Goal: Navigation & Orientation: Find specific page/section

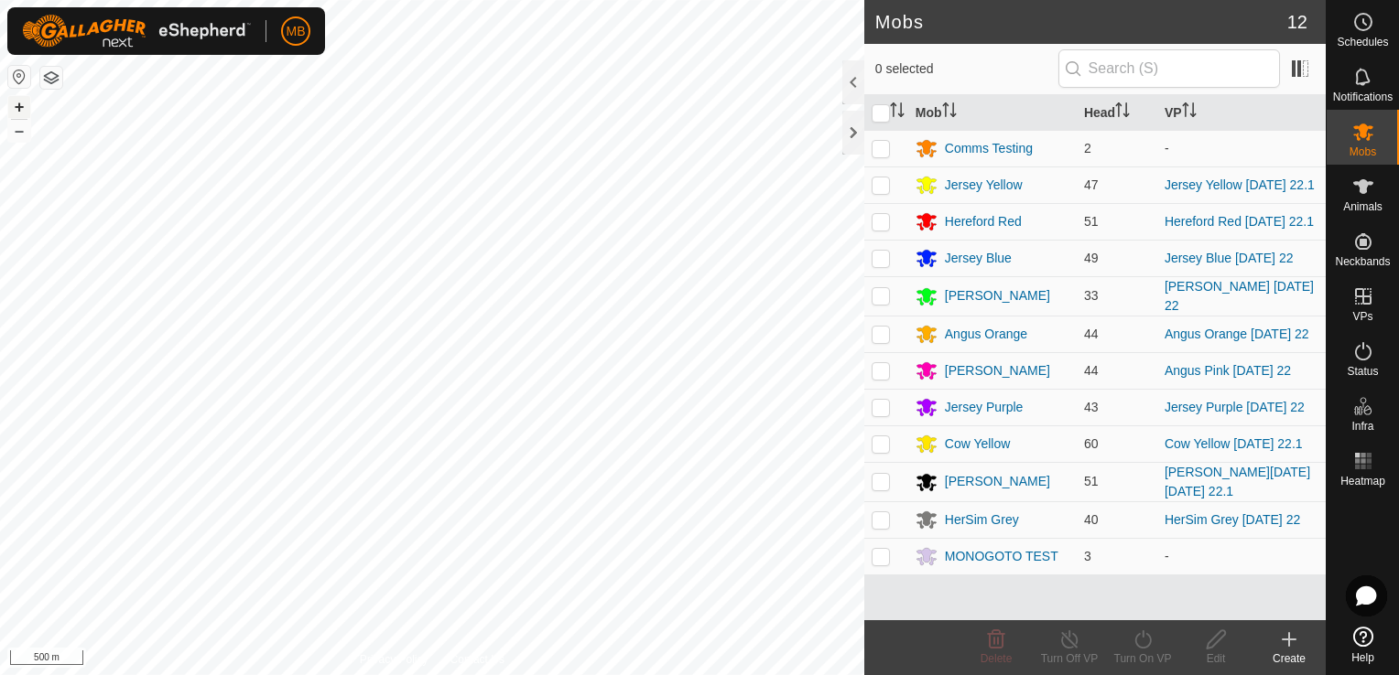
click at [16, 114] on button "+" at bounding box center [19, 107] width 22 height 22
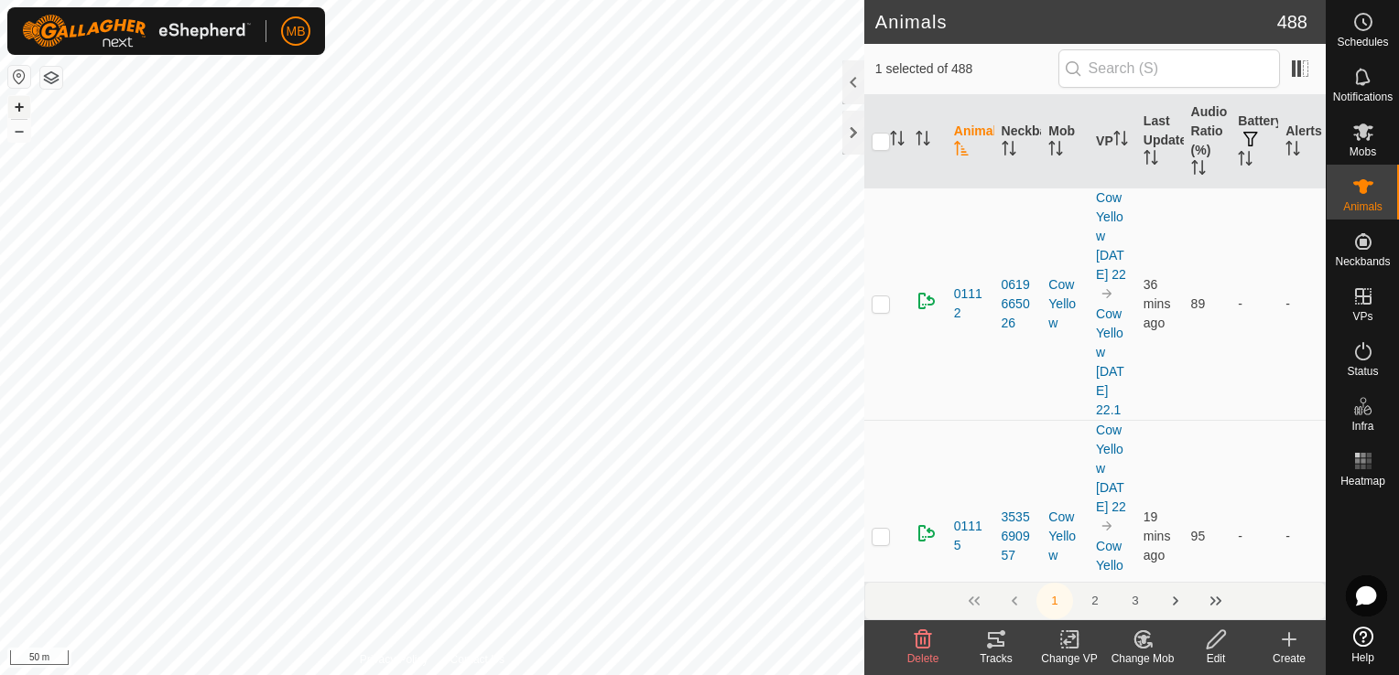
click at [22, 103] on button "+" at bounding box center [19, 107] width 22 height 22
click at [23, 135] on button "–" at bounding box center [19, 131] width 22 height 22
click at [15, 104] on button "+" at bounding box center [19, 107] width 22 height 22
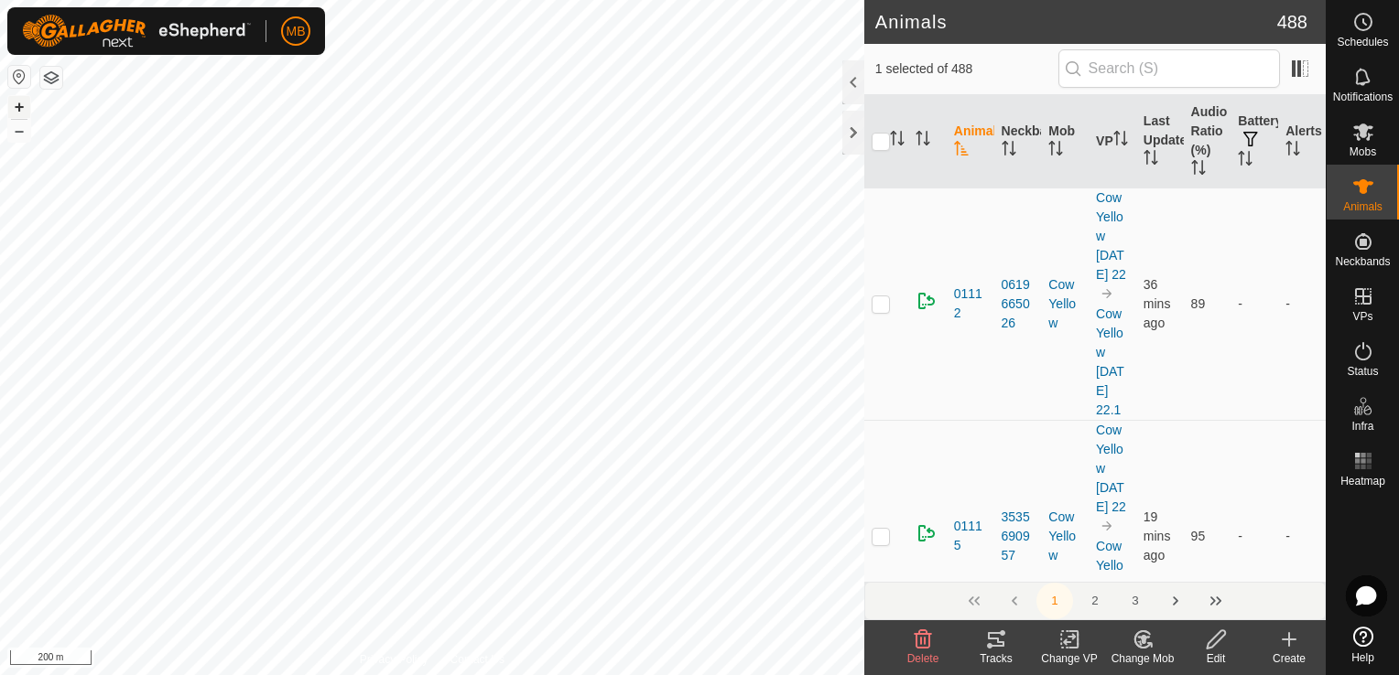
click at [15, 104] on button "+" at bounding box center [19, 107] width 22 height 22
click at [1357, 41] on span "Schedules" at bounding box center [1361, 42] width 51 height 11
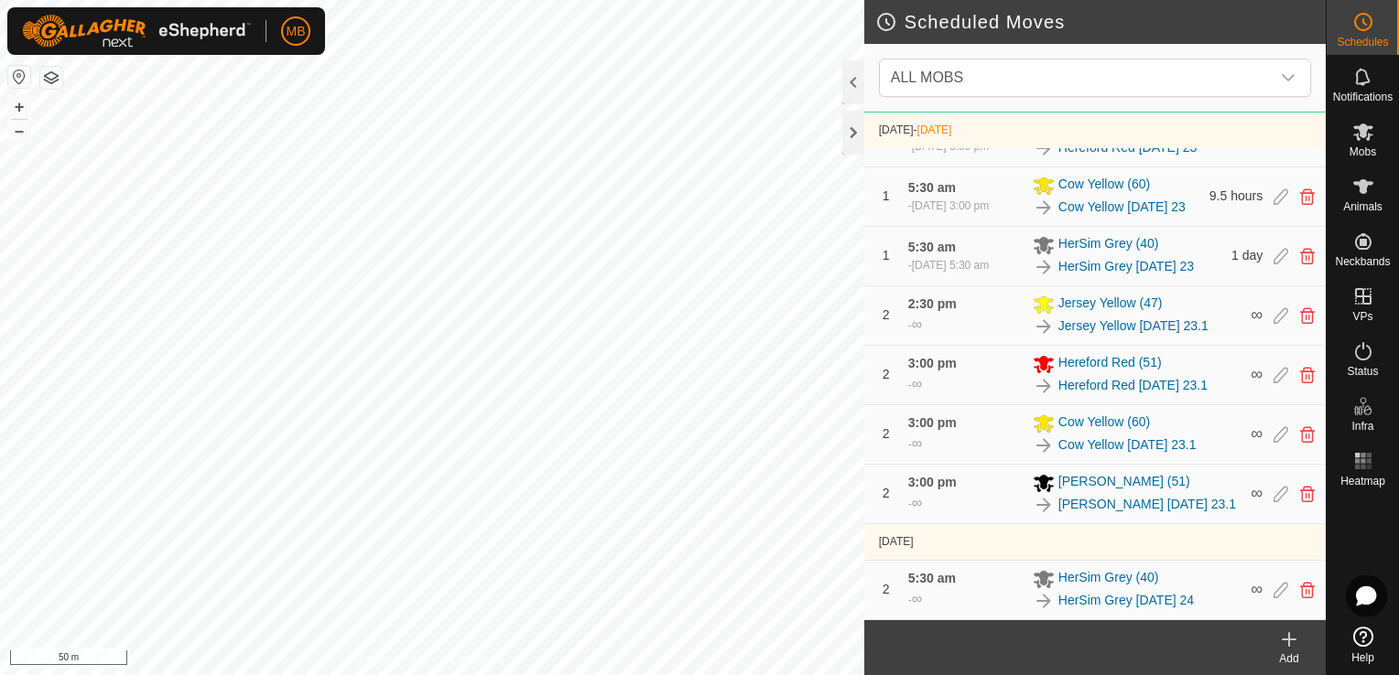
scroll to position [1358, 0]
